Goal: Task Accomplishment & Management: Use online tool/utility

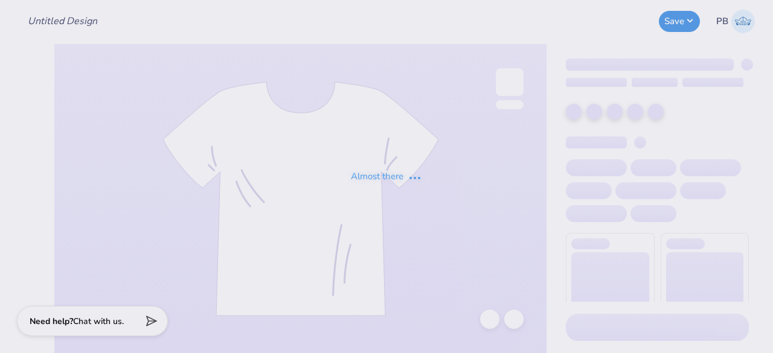
type input "Big/Lil Tees"
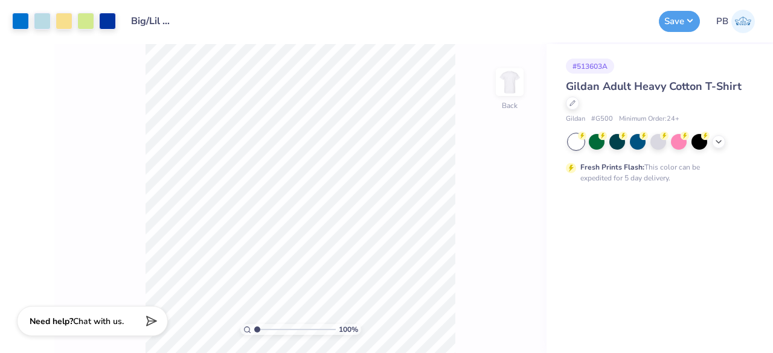
click at [614, 261] on div "# 513603A Gildan Adult Heavy Cotton T-Shirt Gildan # G500 Minimum Order: 24 + F…" at bounding box center [659, 198] width 226 height 309
click at [574, 103] on icon at bounding box center [572, 102] width 6 height 6
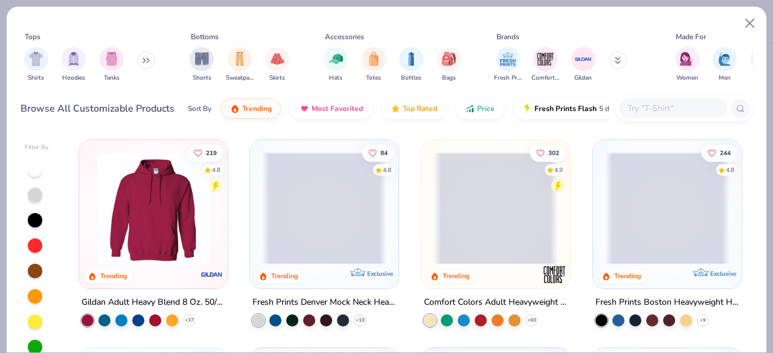
click at [642, 115] on input "text" at bounding box center [672, 108] width 93 height 14
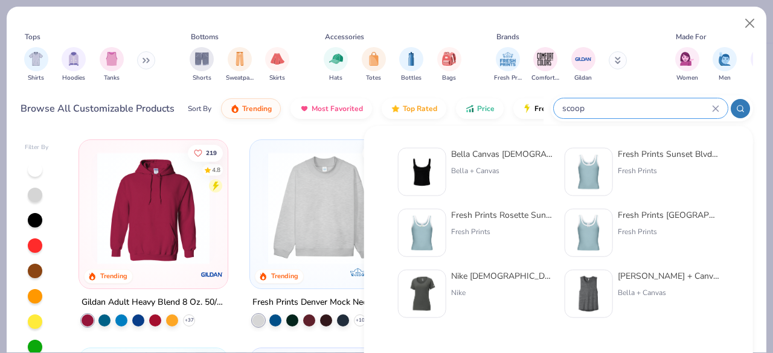
type input "scoop"
click at [604, 169] on img at bounding box center [588, 171] width 37 height 37
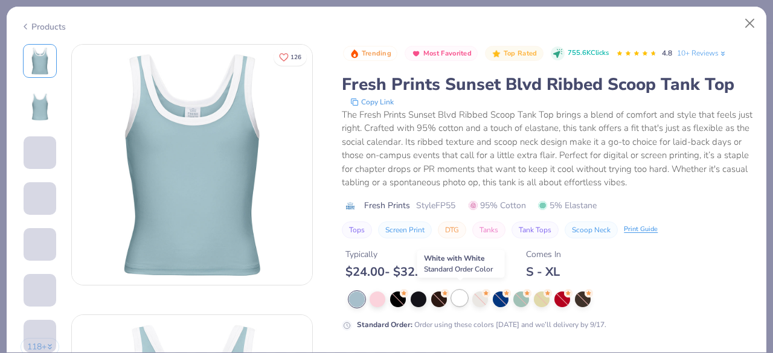
click at [455, 294] on div at bounding box center [460, 298] width 16 height 16
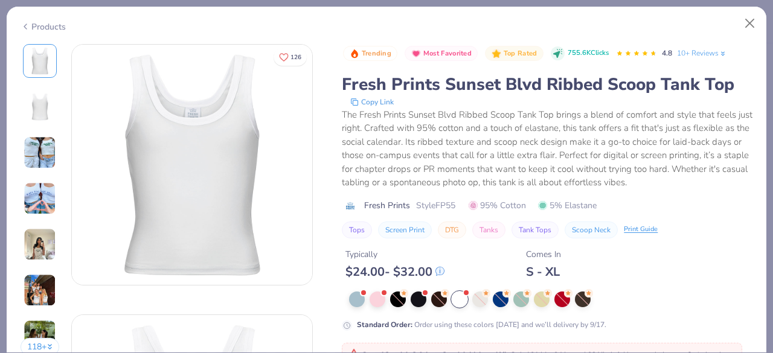
click at [28, 21] on icon at bounding box center [26, 26] width 10 height 14
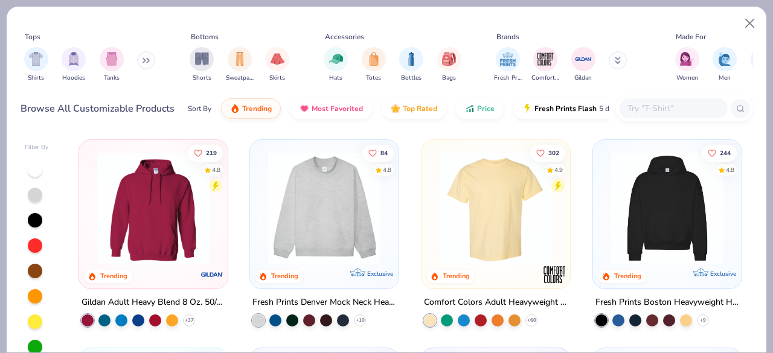
click at [658, 108] on input "text" at bounding box center [672, 108] width 93 height 14
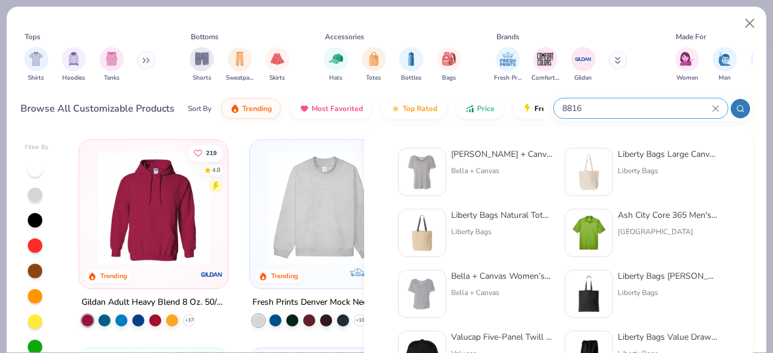
type input "8816"
click at [430, 167] on img at bounding box center [421, 171] width 37 height 37
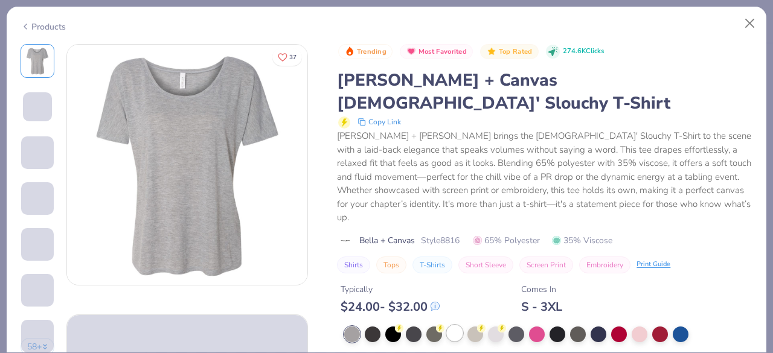
click at [461, 325] on div at bounding box center [455, 333] width 16 height 16
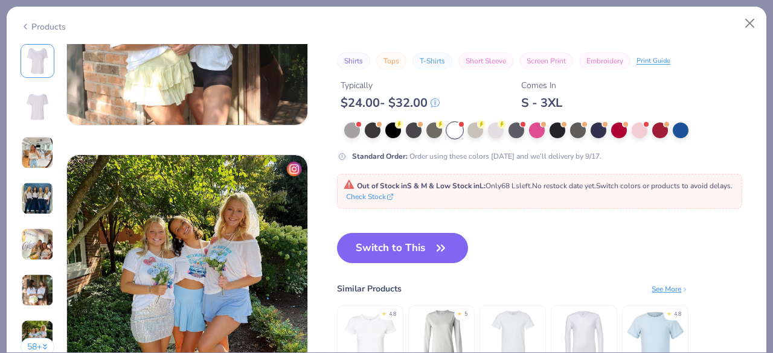
scroll to position [1513, 0]
click at [409, 242] on button "Switch to This" at bounding box center [402, 248] width 131 height 30
click at [405, 263] on button "Switch to This" at bounding box center [402, 248] width 131 height 30
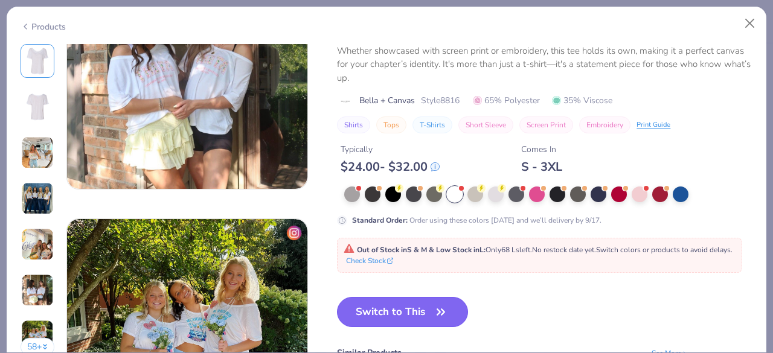
click at [405, 309] on button "Switch to This" at bounding box center [402, 312] width 131 height 30
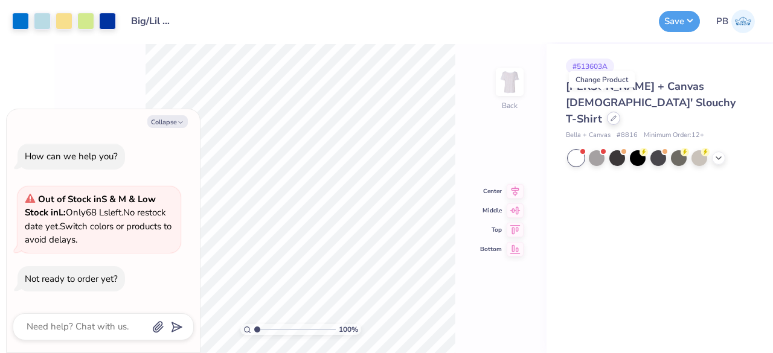
click at [611, 115] on icon at bounding box center [614, 118] width 6 height 6
type textarea "x"
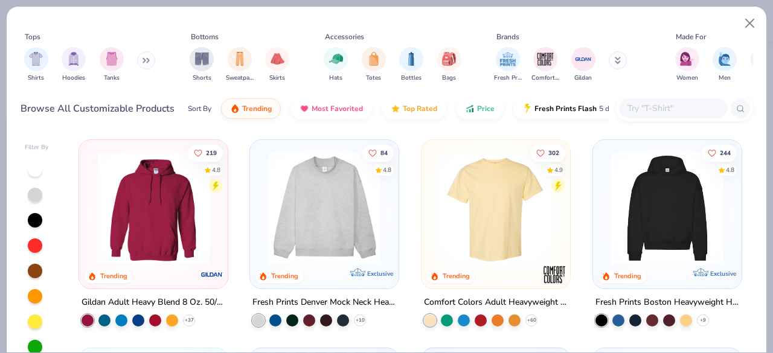
click at [644, 103] on input "text" at bounding box center [672, 108] width 93 height 14
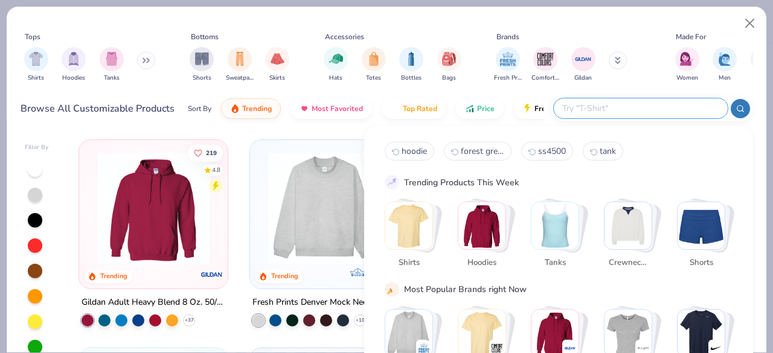
type input "c"
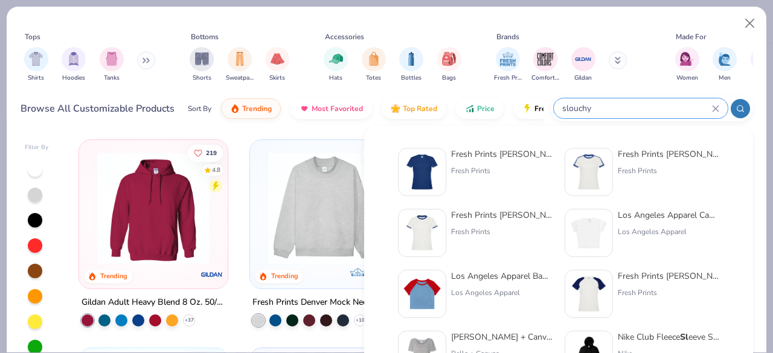
type input "slouchy"
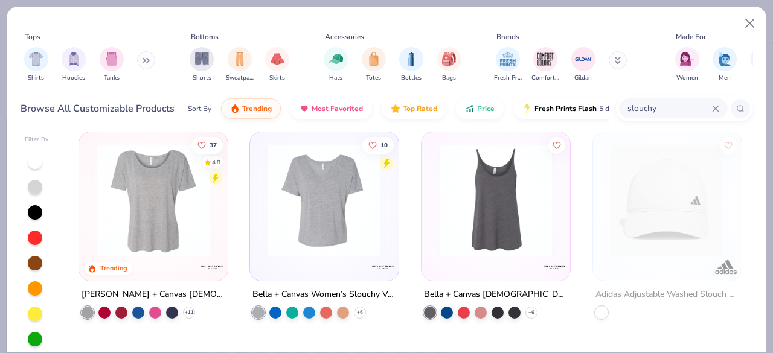
scroll to position [7, 0]
click at [153, 223] on img at bounding box center [153, 201] width 124 height 112
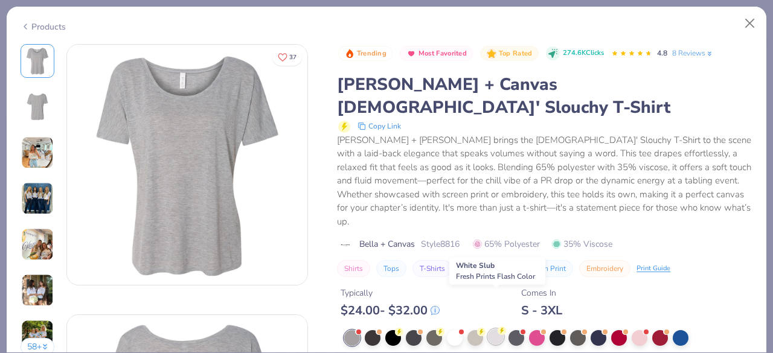
click at [492, 329] on div at bounding box center [496, 337] width 16 height 16
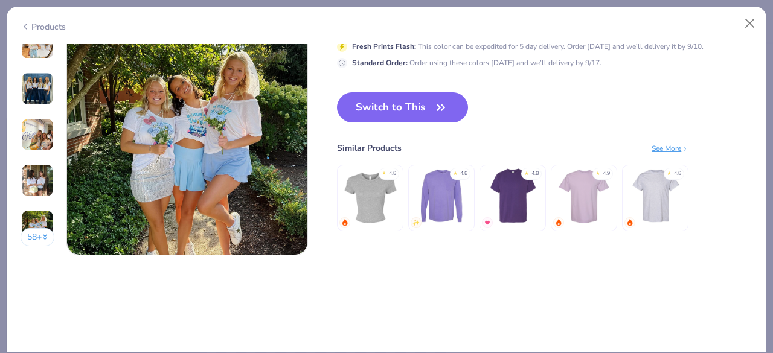
scroll to position [1658, 0]
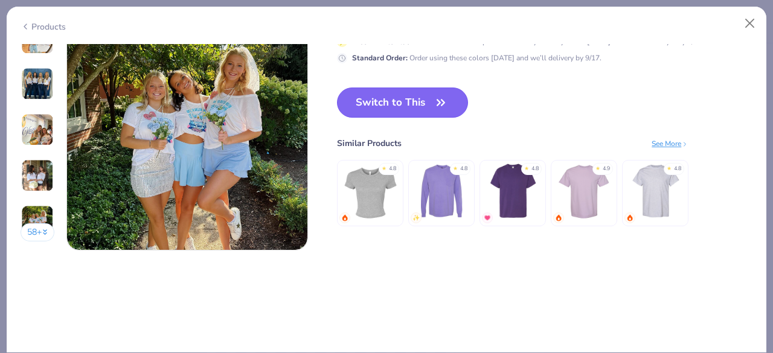
click at [428, 103] on button "Switch to This" at bounding box center [402, 103] width 131 height 30
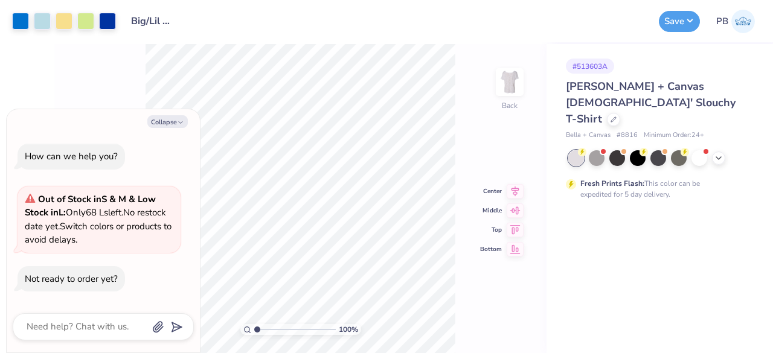
type textarea "x"
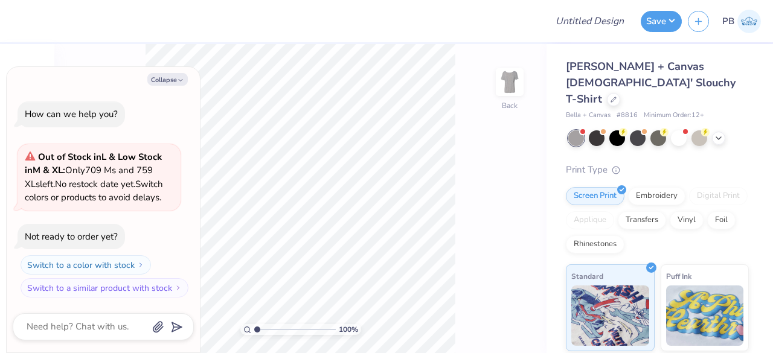
type textarea "x"
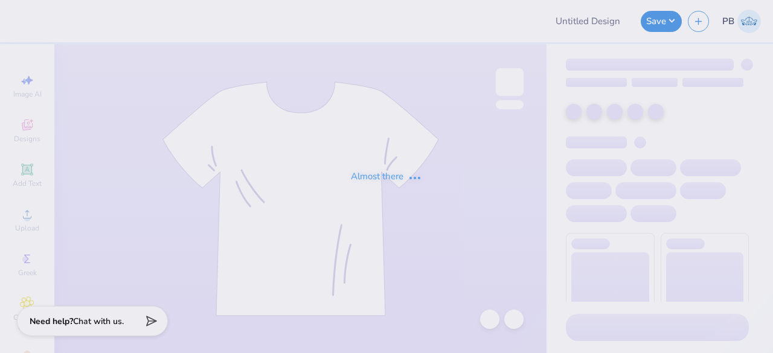
type input "Big/Lil Tees"
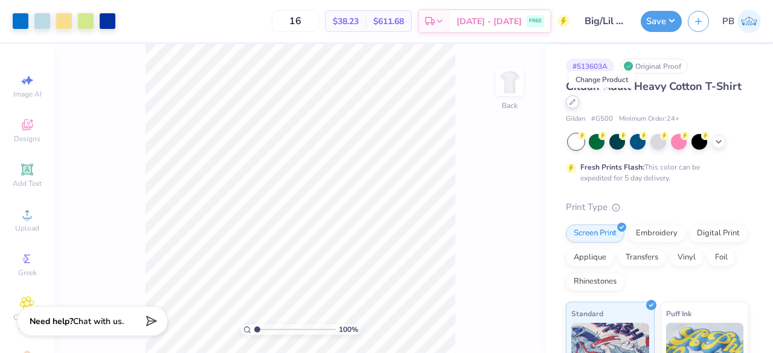
click at [575, 103] on icon at bounding box center [572, 102] width 6 height 6
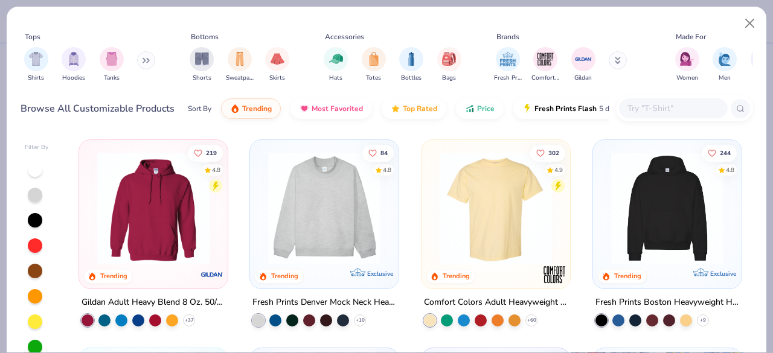
click at [658, 106] on input "text" at bounding box center [672, 108] width 93 height 14
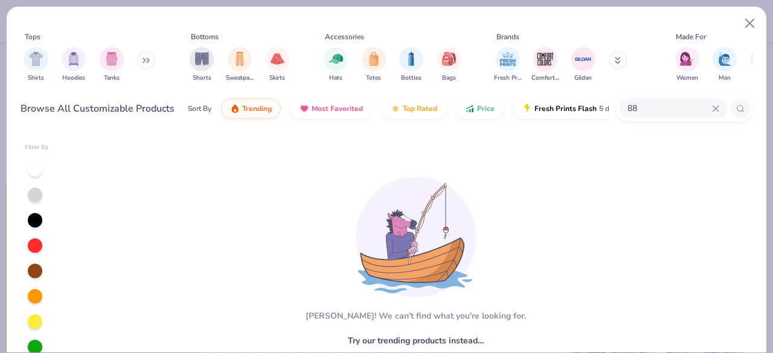
type input "8"
click at [33, 60] on img "filter for Shirts" at bounding box center [36, 58] width 14 height 14
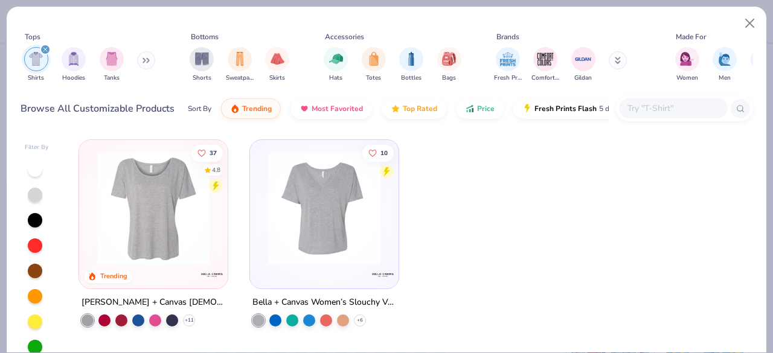
click at [158, 188] on img at bounding box center [153, 208] width 124 height 112
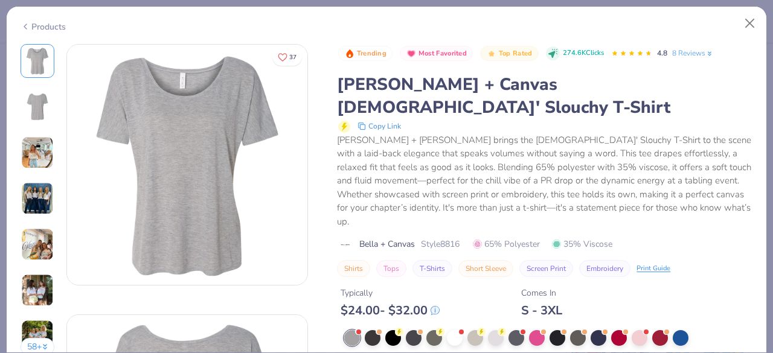
click at [31, 24] on div "Products" at bounding box center [43, 27] width 45 height 13
type textarea "x"
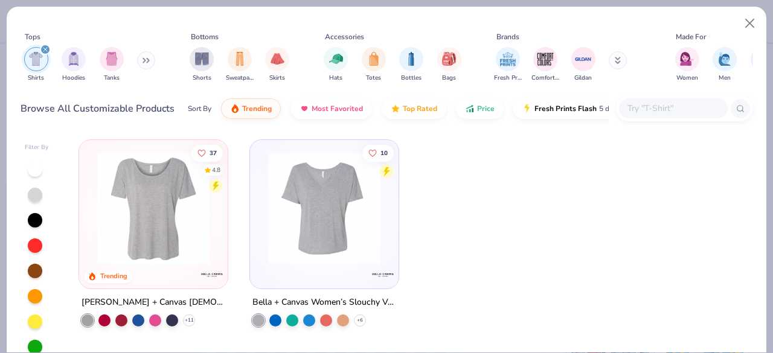
click at [661, 104] on input "text" at bounding box center [672, 108] width 93 height 14
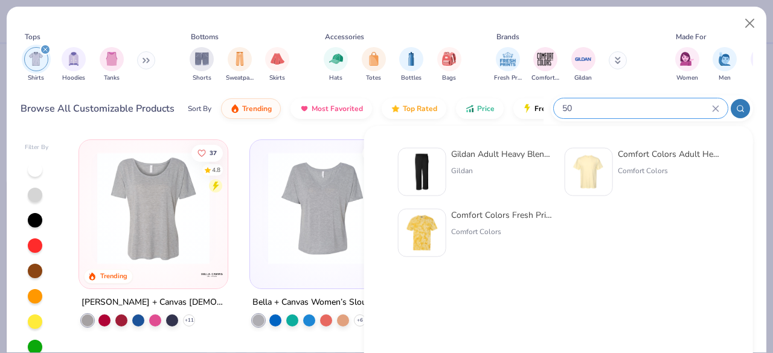
type input "5"
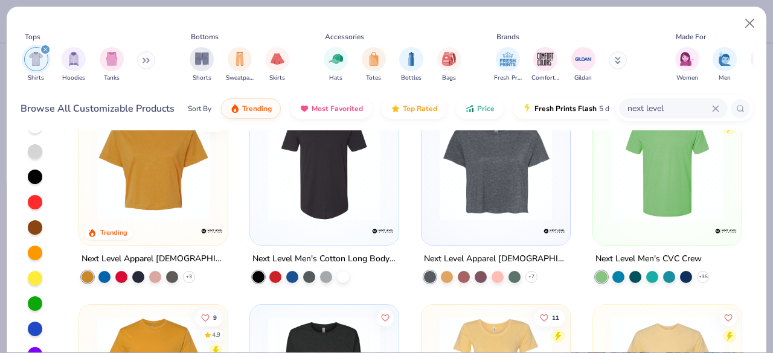
scroll to position [47, 0]
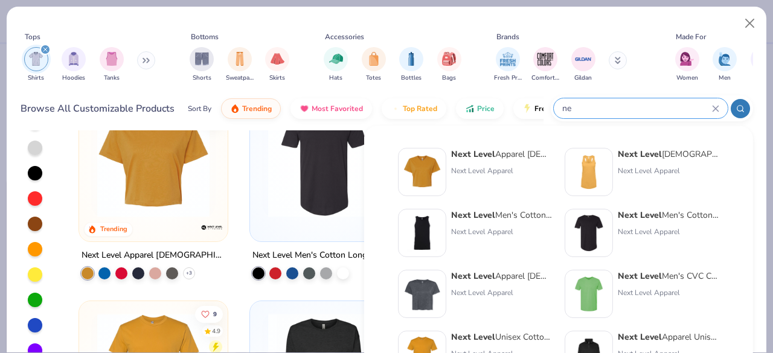
type input "n"
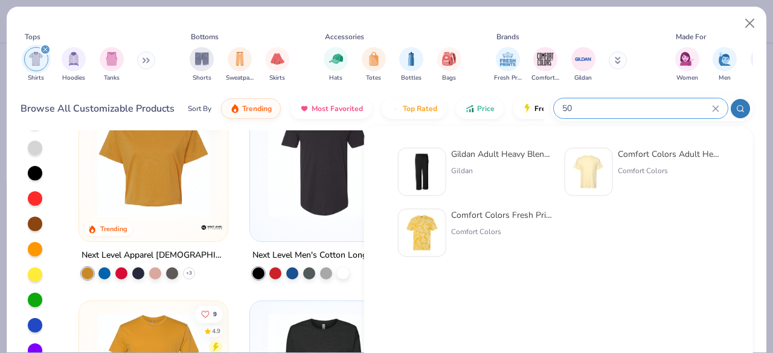
type input "5"
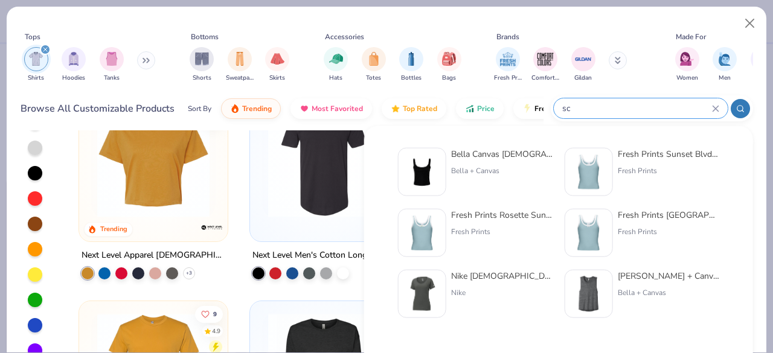
type input "s"
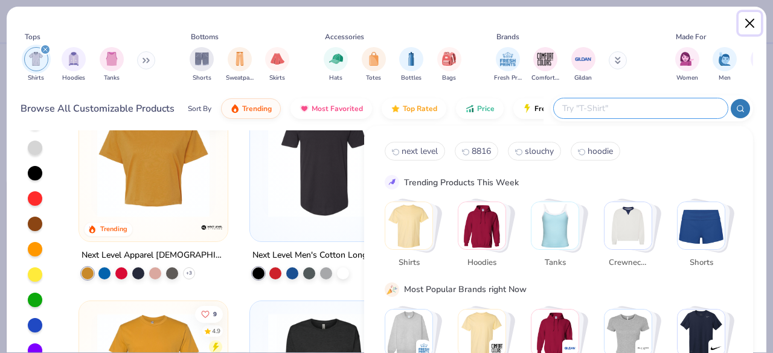
click at [750, 22] on button "Close" at bounding box center [750, 23] width 23 height 23
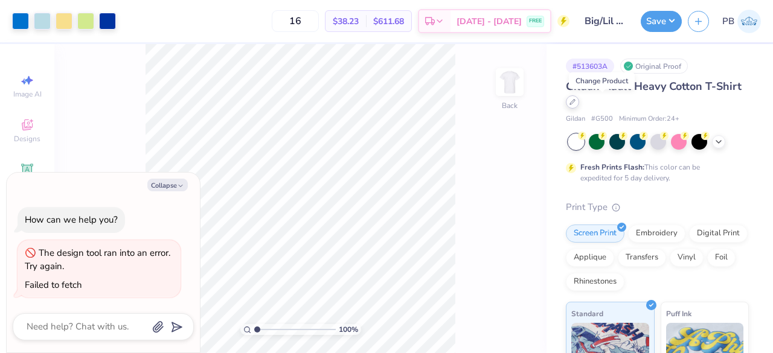
click at [575, 103] on icon at bounding box center [572, 102] width 6 height 6
type textarea "x"
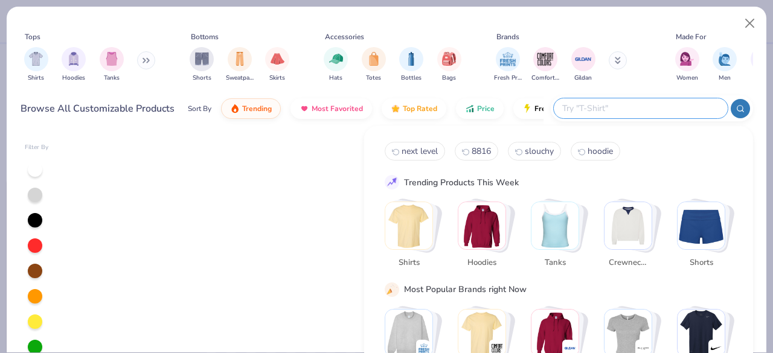
click at [657, 107] on input "text" at bounding box center [640, 108] width 158 height 14
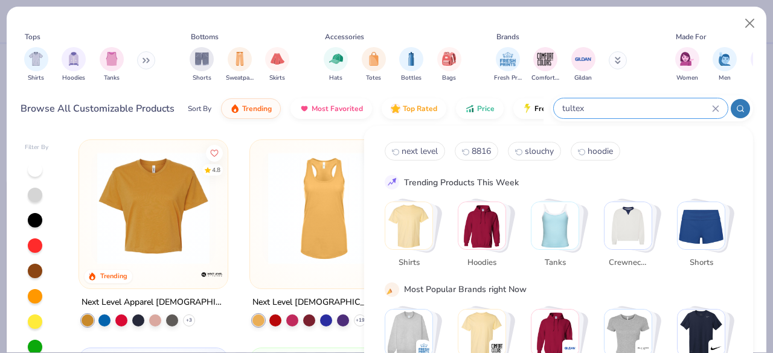
type input "tultex"
